Goal: Task Accomplishment & Management: Use online tool/utility

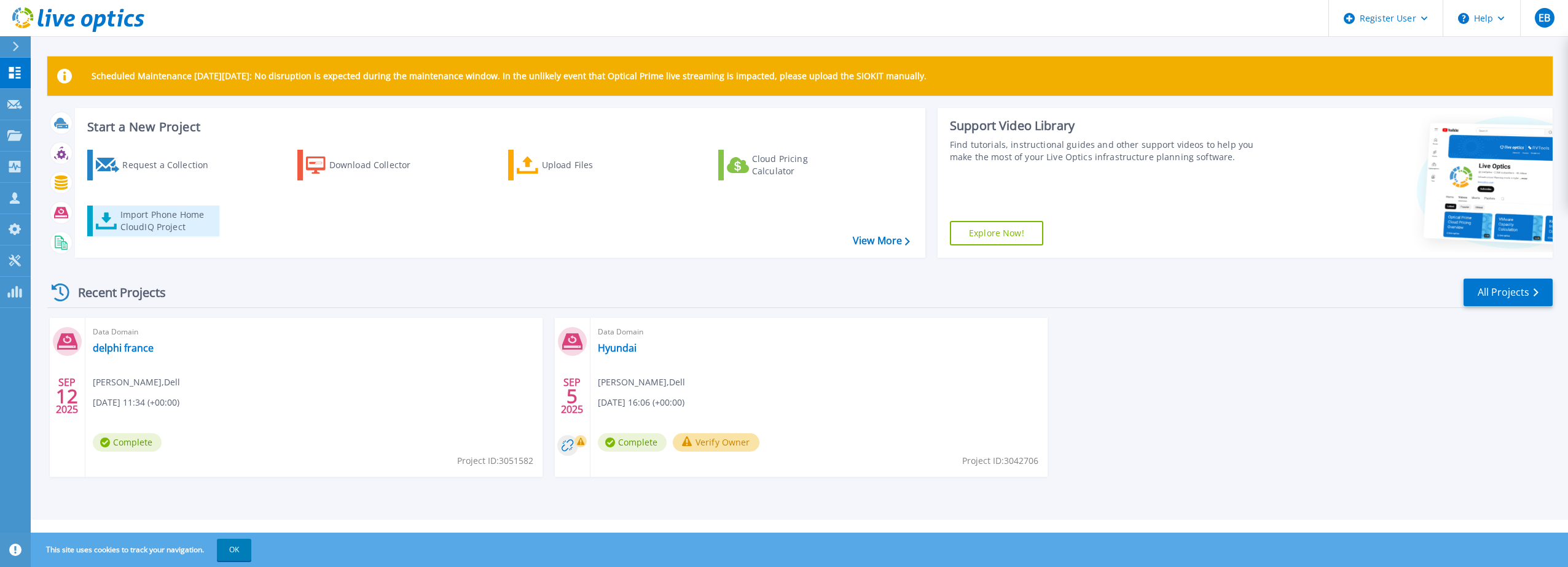
click at [156, 217] on div "Import Phone Home CloudIQ Project" at bounding box center [168, 221] width 96 height 24
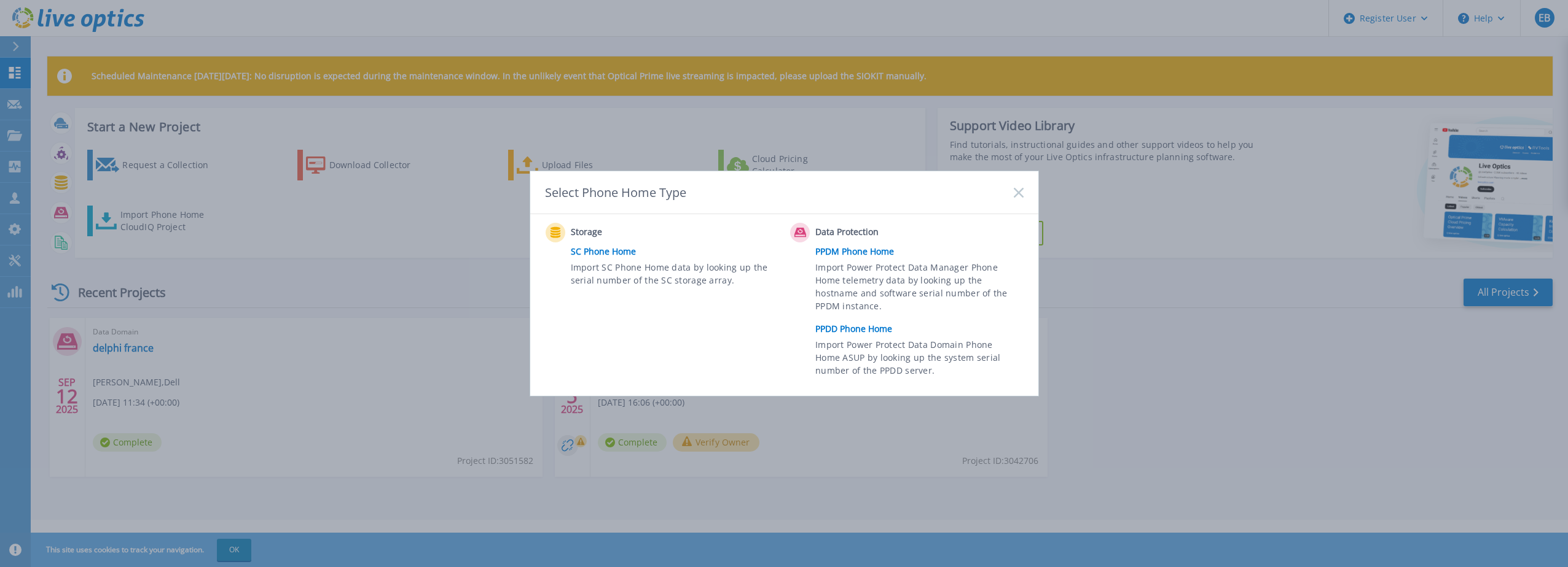
click at [860, 327] on link "PPDD Phone Home" at bounding box center [922, 329] width 214 height 18
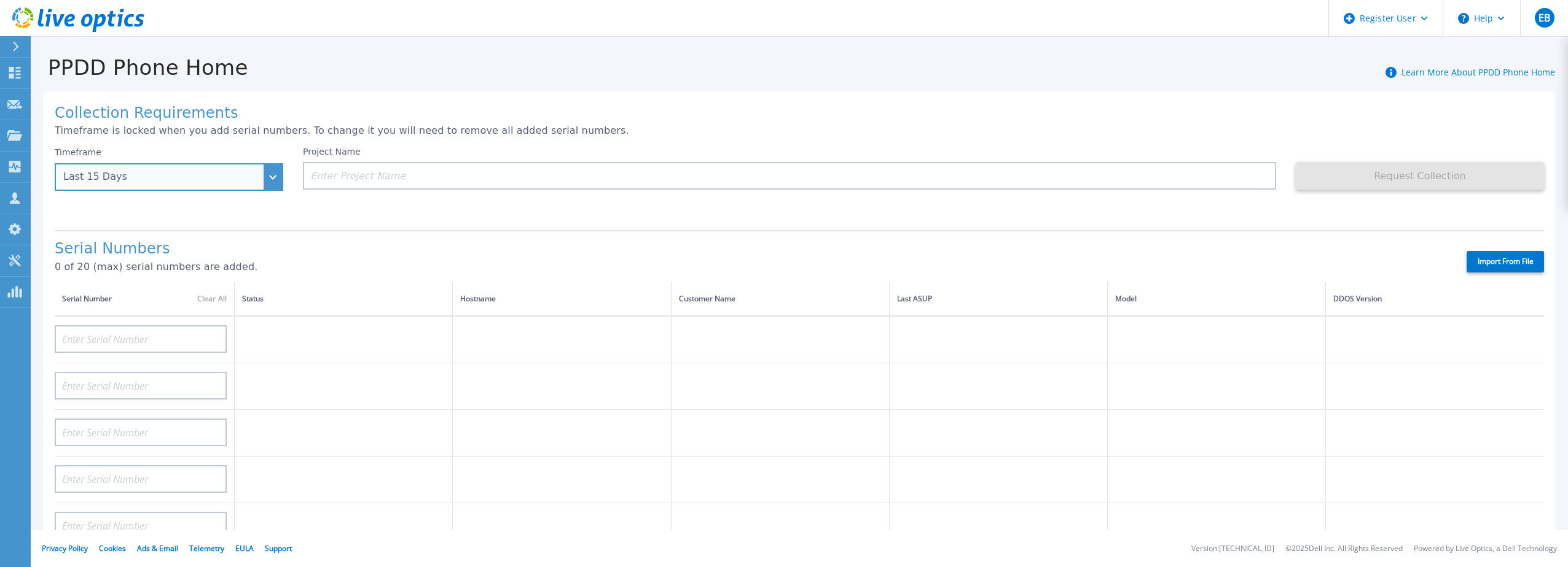
click at [156, 170] on div "Last 15 Days" at bounding box center [169, 177] width 228 height 28
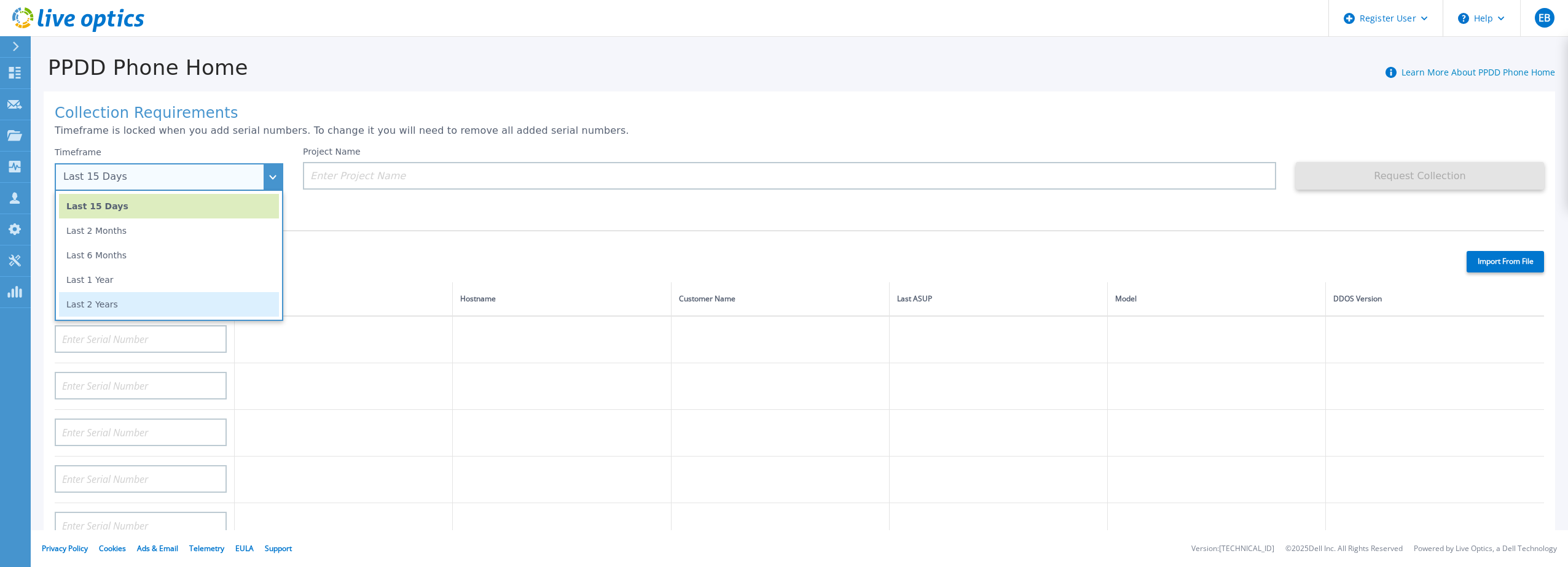
click at [119, 307] on li "Last 2 Years" at bounding box center [169, 304] width 220 height 24
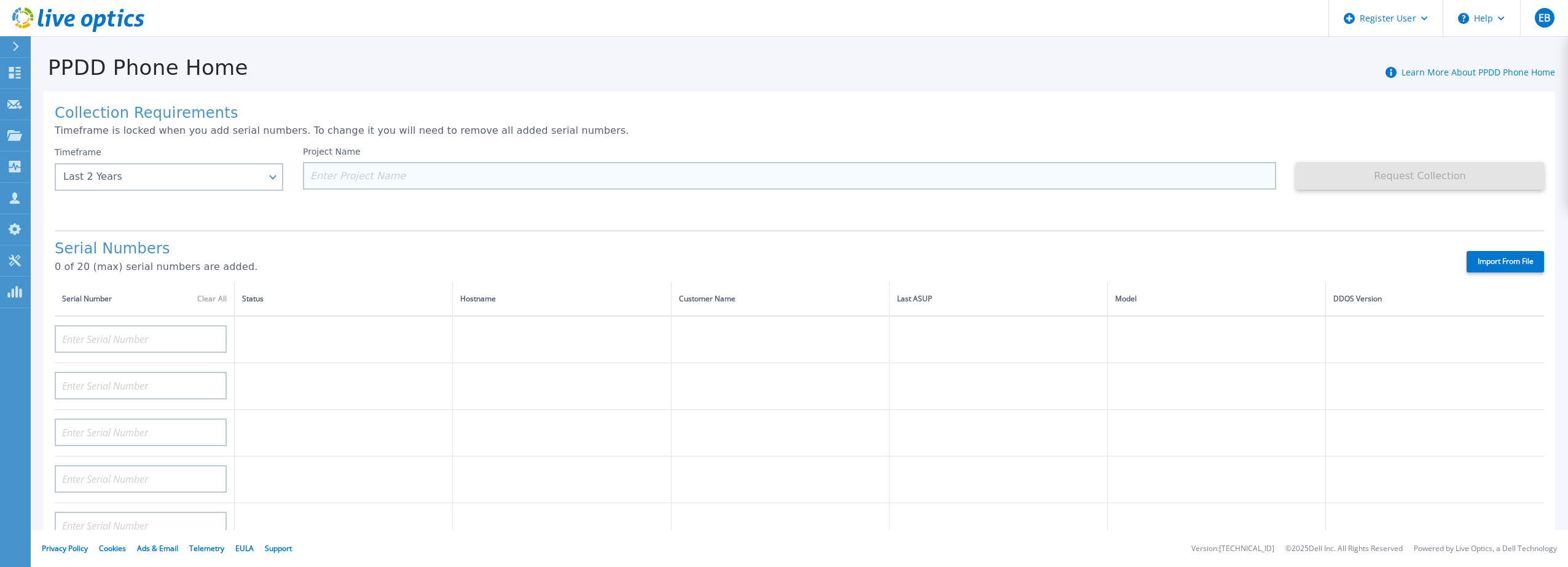
click at [343, 175] on input at bounding box center [790, 176] width 973 height 28
click at [347, 170] on input at bounding box center [790, 176] width 973 height 28
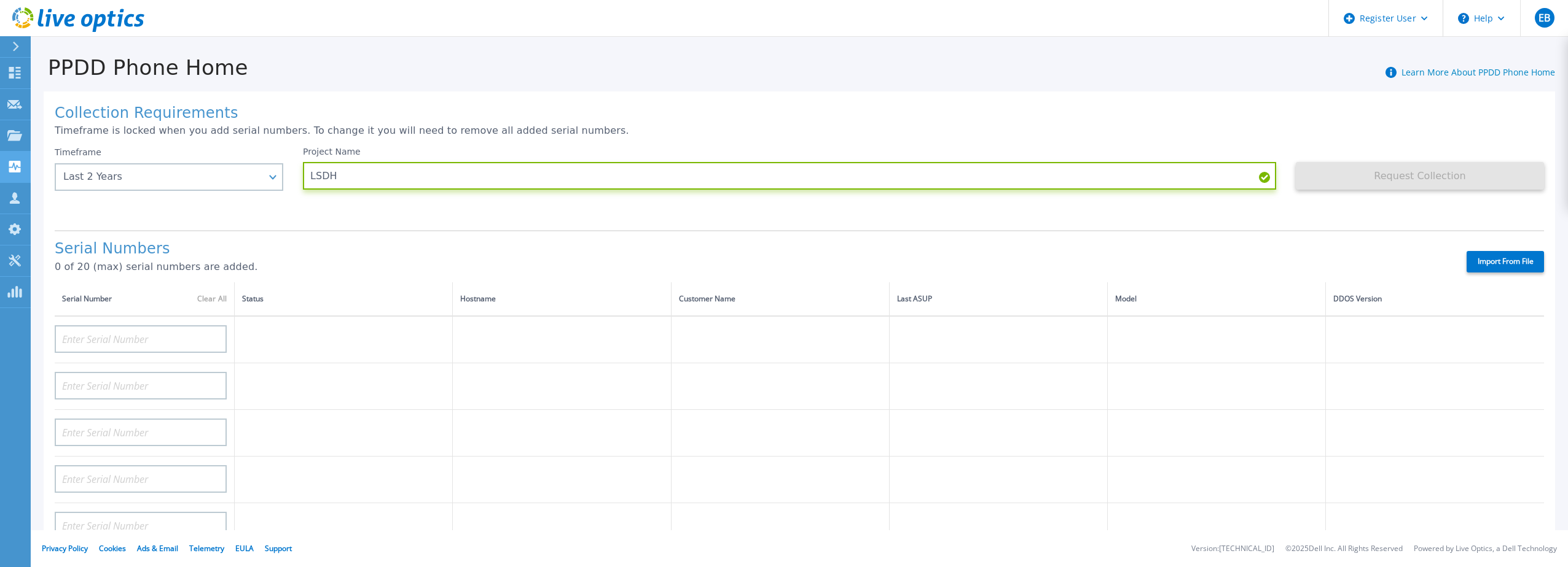
type input "LSDH"
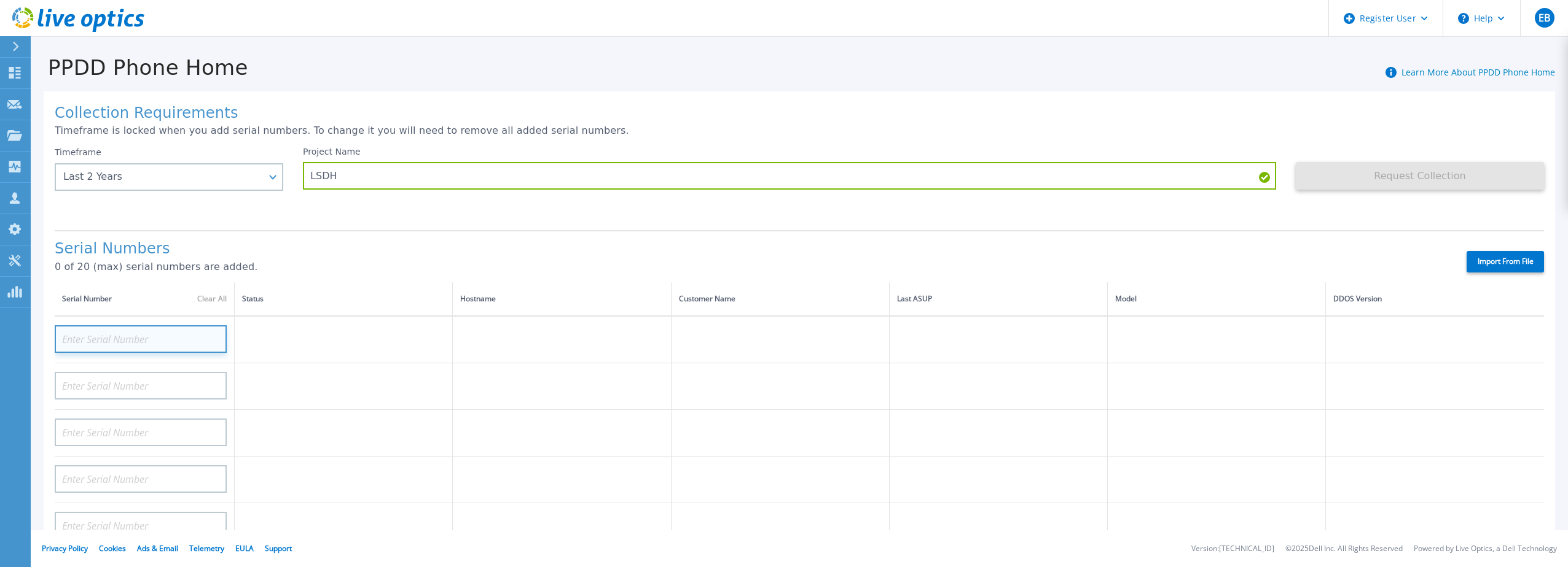
click at [113, 335] on input at bounding box center [141, 340] width 172 height 28
paste input "CKM01205305958"
type input "CKM01205305958"
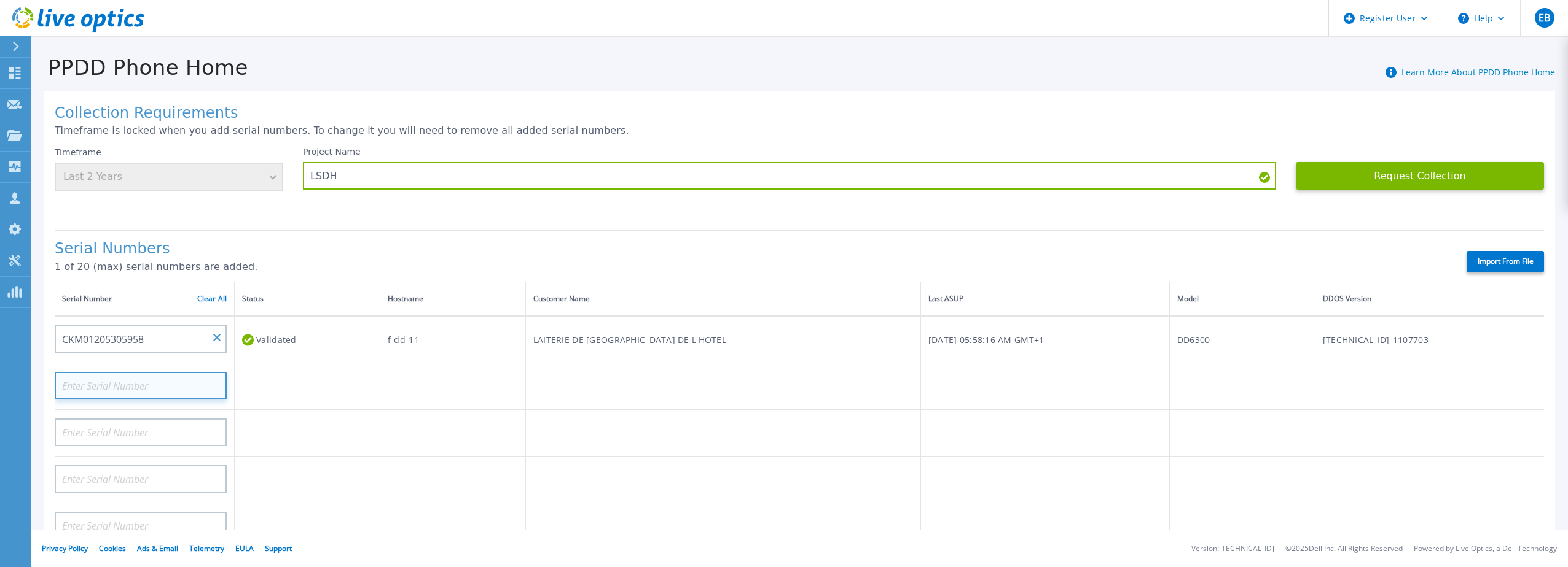
click at [93, 377] on input at bounding box center [141, 386] width 172 height 28
paste input "CKM01205305959"
type input "CKM01205305959"
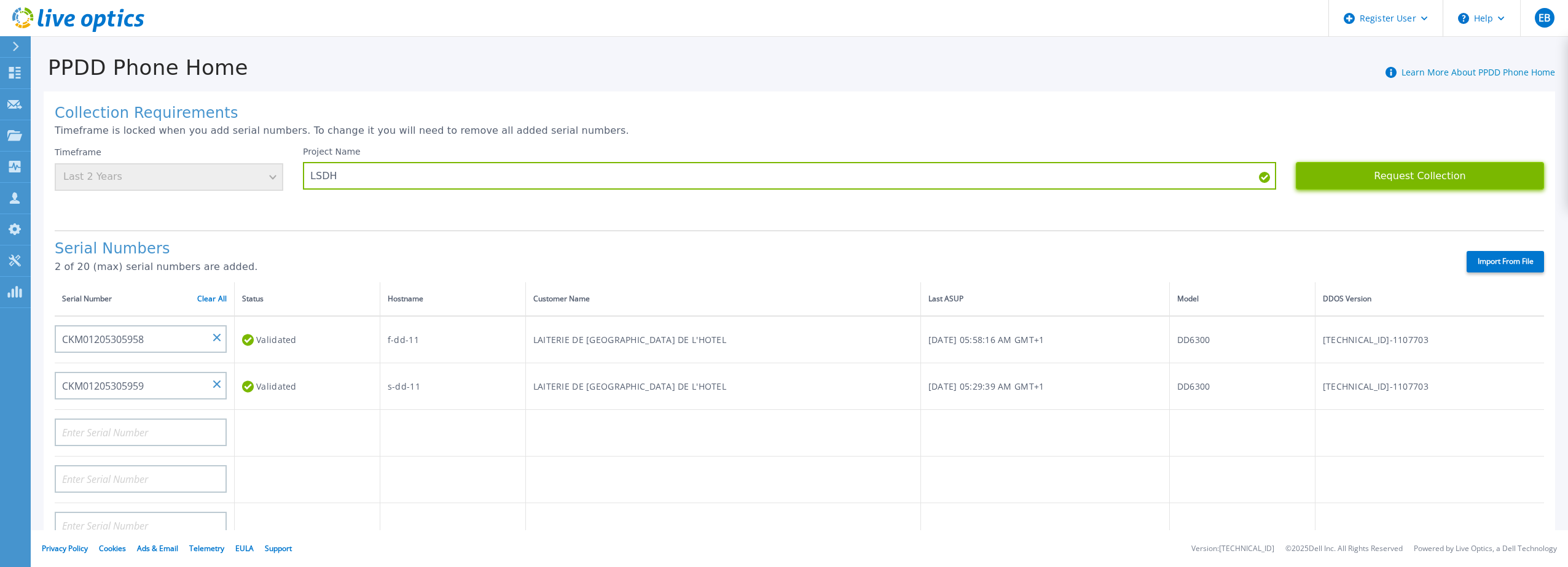
click at [1409, 170] on button "Request Collection" at bounding box center [1420, 176] width 249 height 28
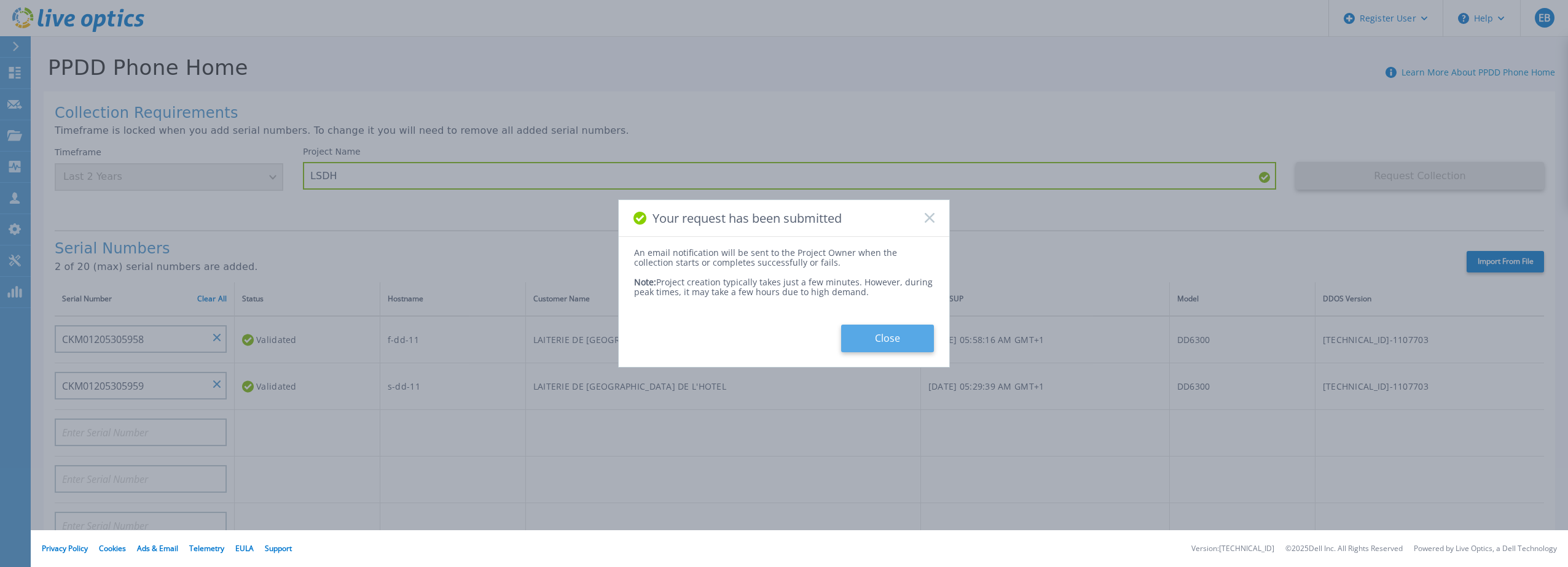
click at [904, 335] on button "Close" at bounding box center [887, 339] width 93 height 28
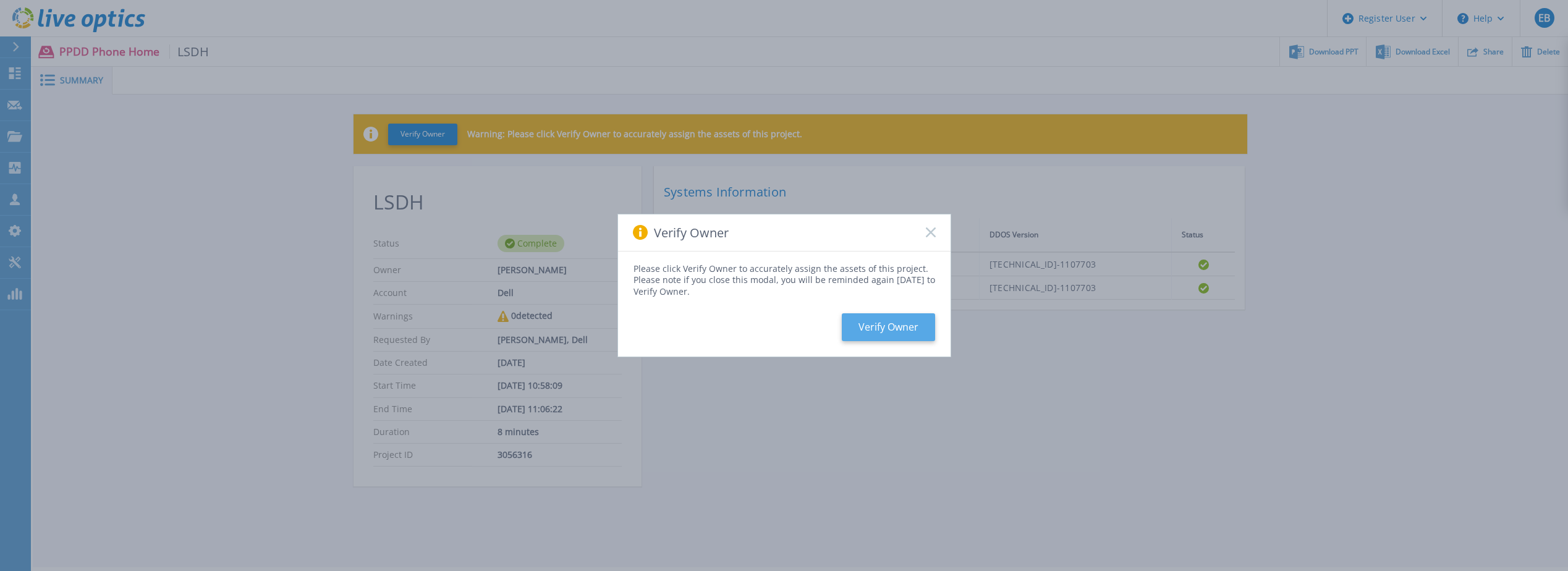
click at [897, 328] on button "Verify Owner" at bounding box center [888, 327] width 93 height 28
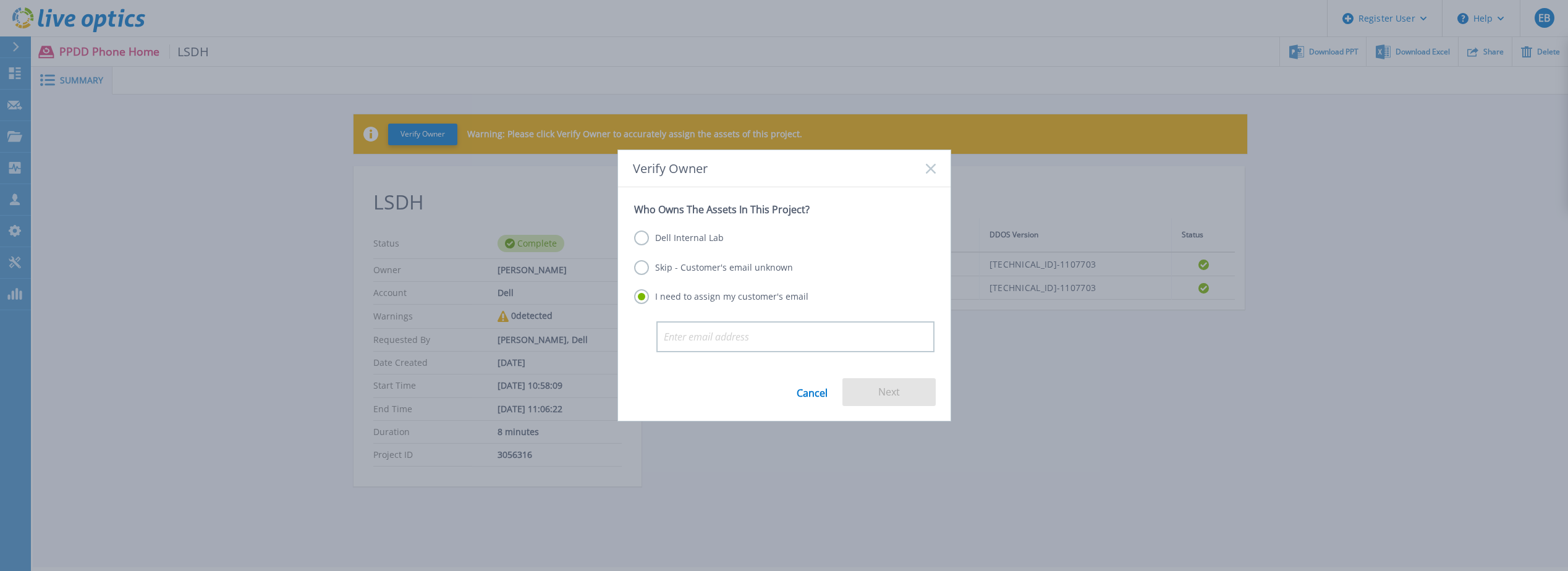
click at [664, 235] on label "Dell Internal Lab" at bounding box center [679, 238] width 90 height 15
click at [0, 0] on input "Dell Internal Lab" at bounding box center [0, 0] width 0 height 0
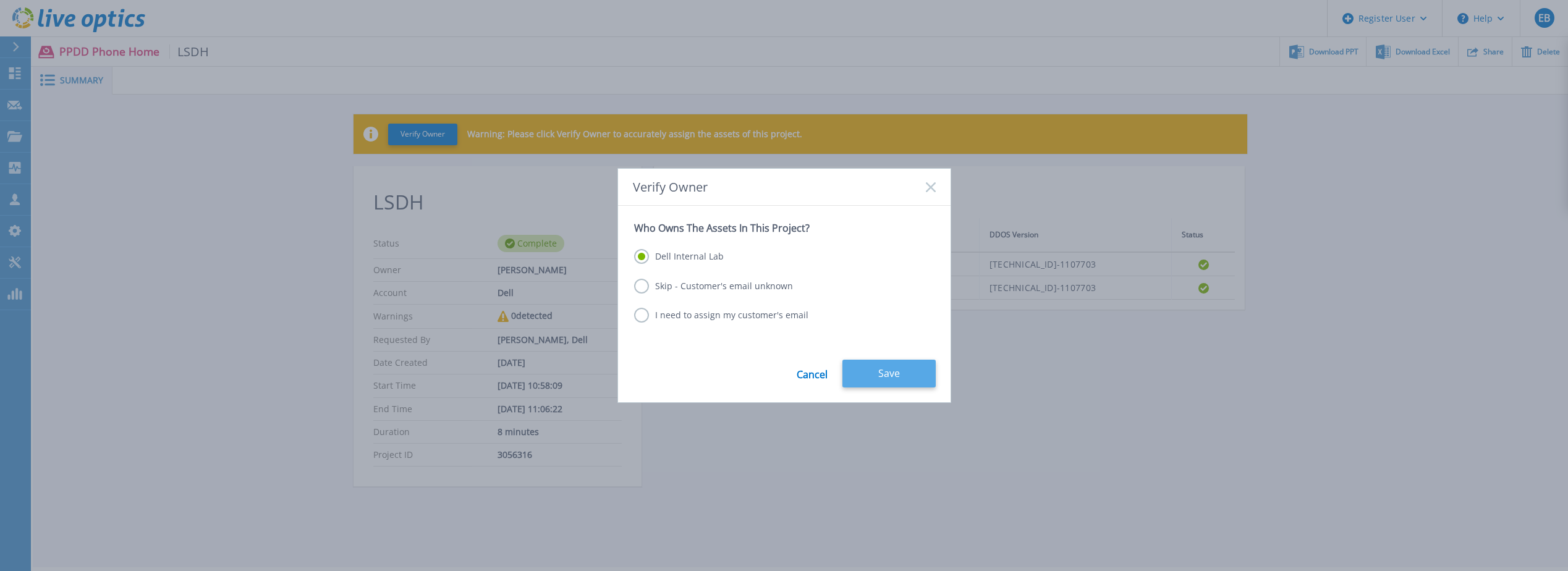
click at [877, 381] on button "Save" at bounding box center [889, 374] width 93 height 28
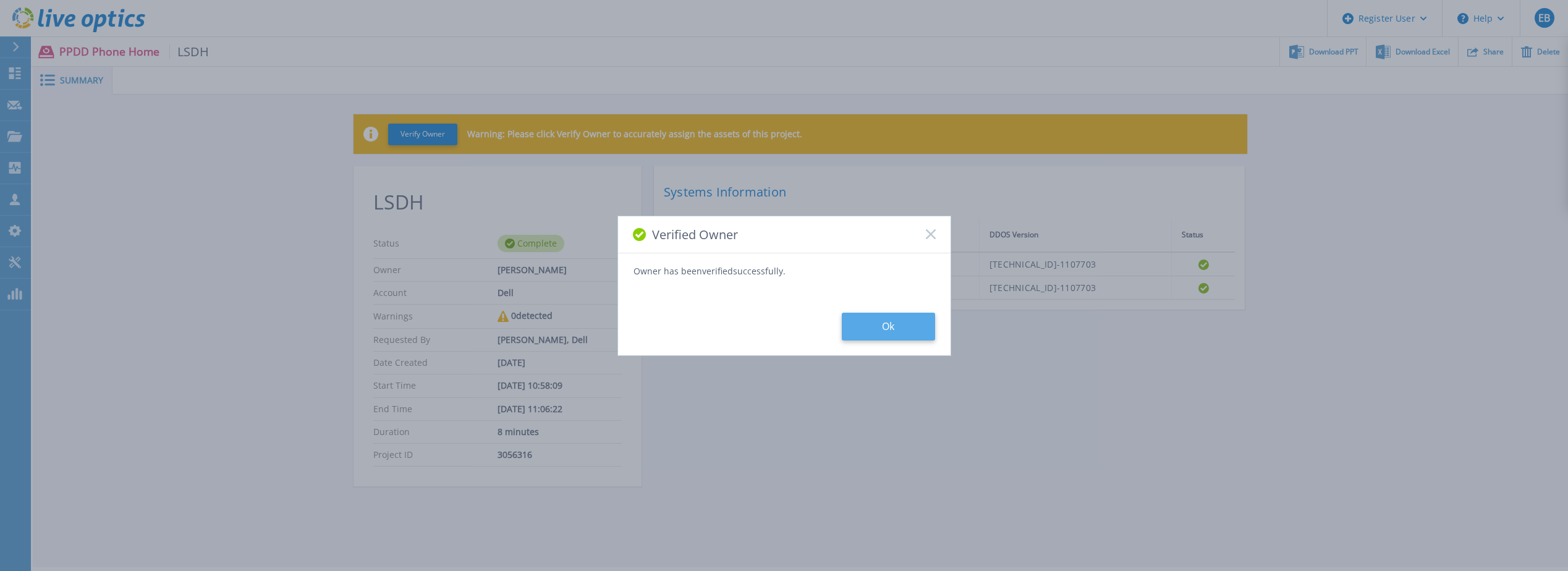
click at [879, 338] on button "Ok" at bounding box center [888, 327] width 93 height 28
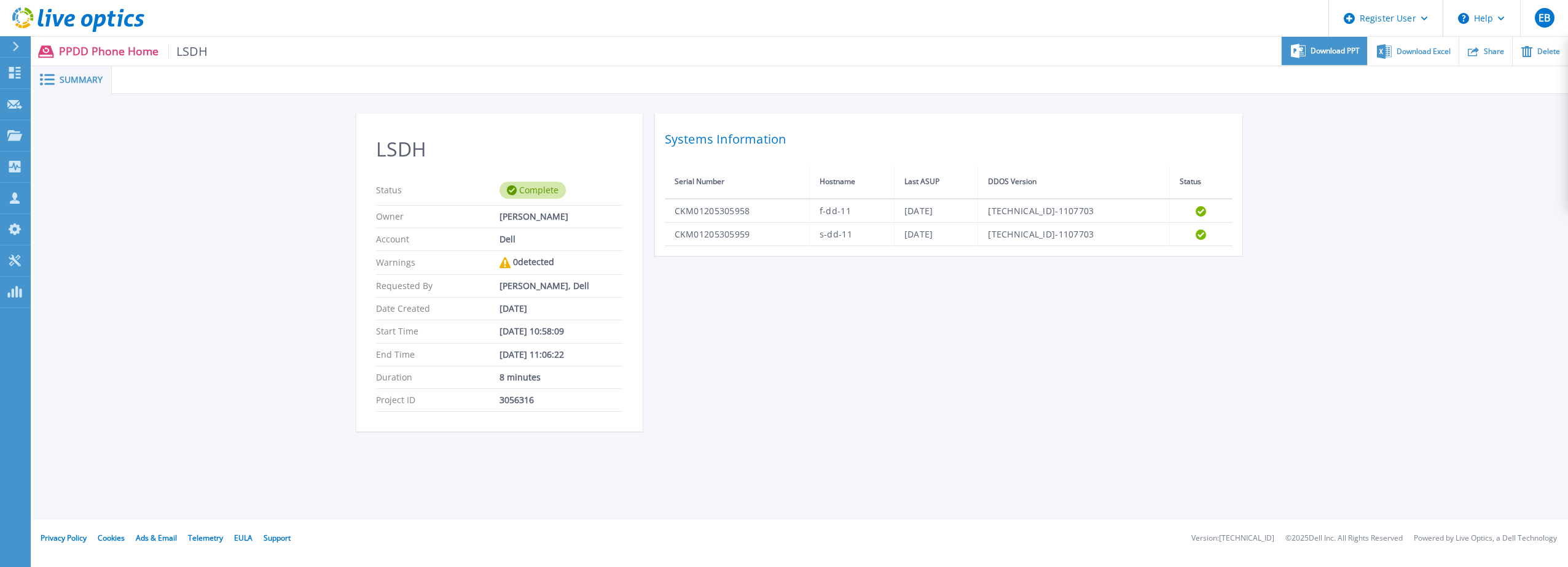
click at [1330, 51] on span "Download PPT" at bounding box center [1335, 51] width 49 height 8
